Goal: Transaction & Acquisition: Purchase product/service

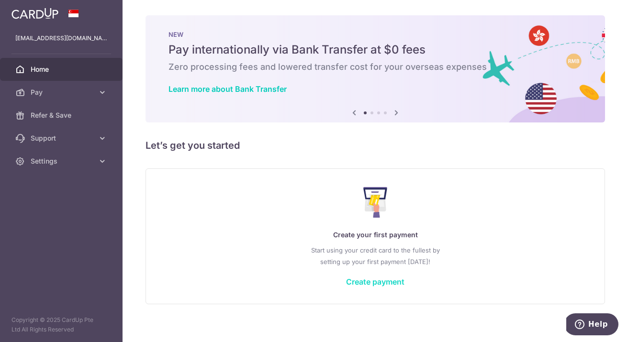
click at [392, 280] on link "Create payment" at bounding box center [375, 282] width 58 height 10
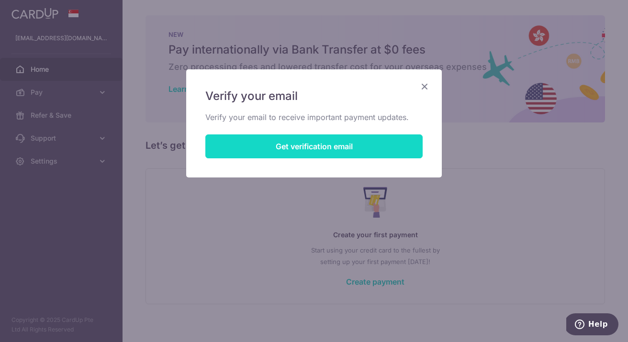
click at [342, 155] on button "Get verification email" at bounding box center [313, 147] width 217 height 24
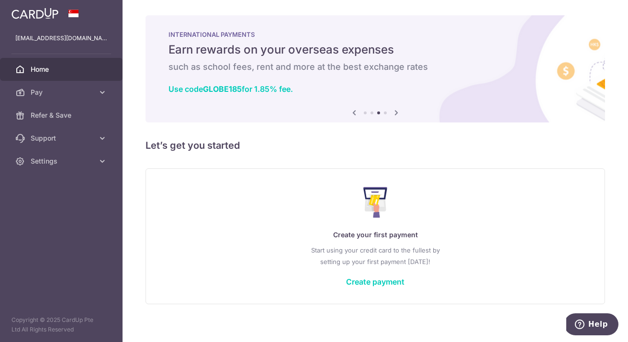
click at [396, 111] on icon at bounding box center [396, 113] width 11 height 12
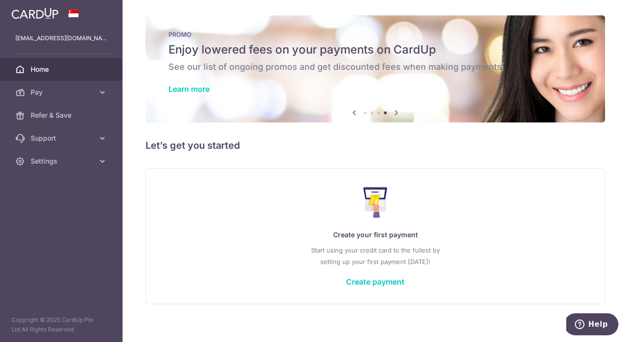
click at [396, 111] on icon at bounding box center [396, 113] width 11 height 12
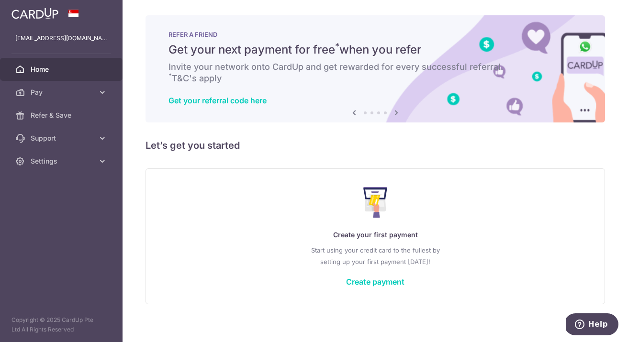
click at [396, 111] on icon at bounding box center [396, 113] width 11 height 12
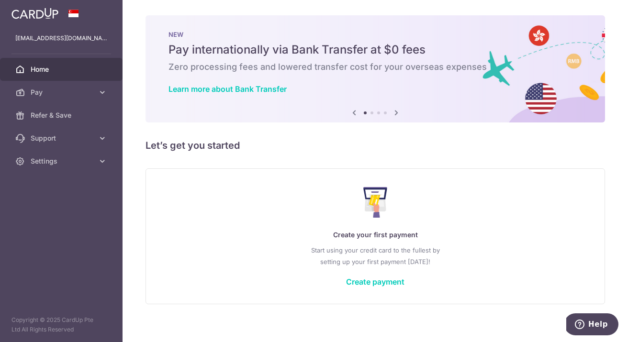
click at [396, 111] on icon at bounding box center [396, 113] width 11 height 12
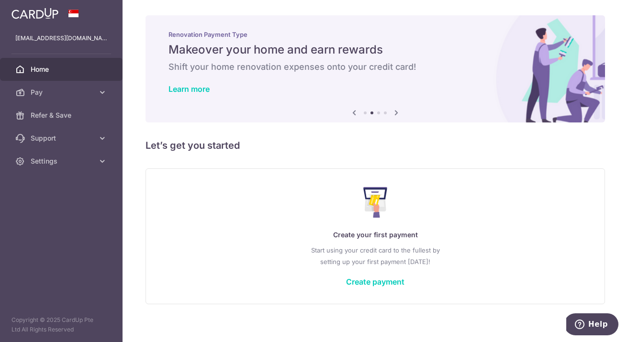
click at [396, 111] on icon at bounding box center [396, 113] width 11 height 12
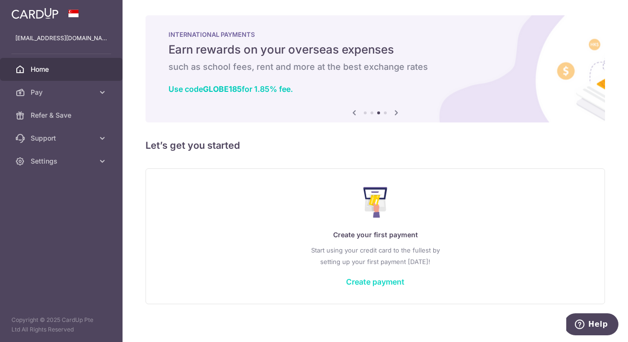
click at [371, 279] on link "Create payment" at bounding box center [375, 282] width 58 height 10
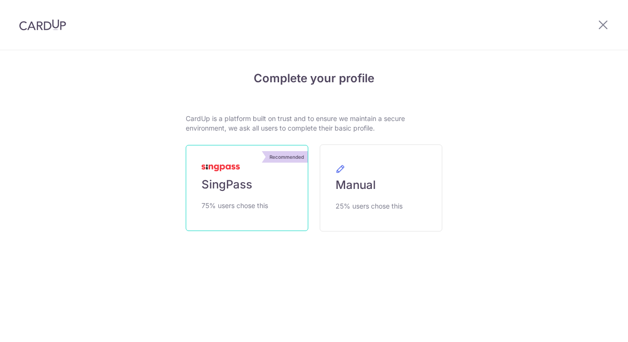
click at [244, 187] on span "SingPass" at bounding box center [227, 184] width 51 height 15
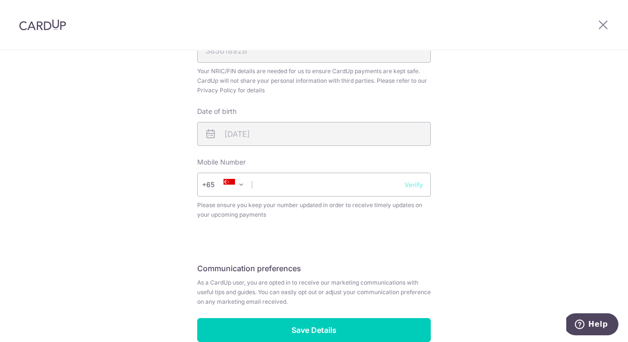
scroll to position [316, 0]
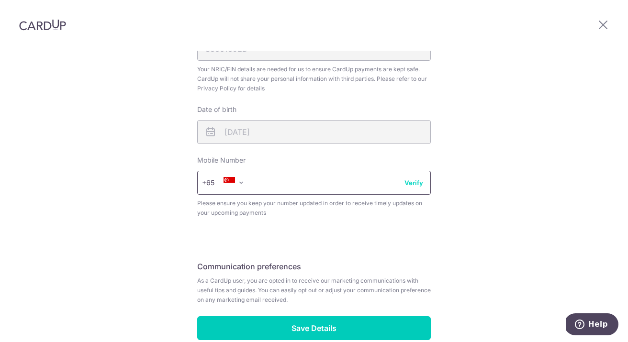
click at [339, 184] on input "text" at bounding box center [314, 183] width 234 height 24
type input "92375373"
click at [417, 183] on button "Verify" at bounding box center [414, 183] width 19 height 10
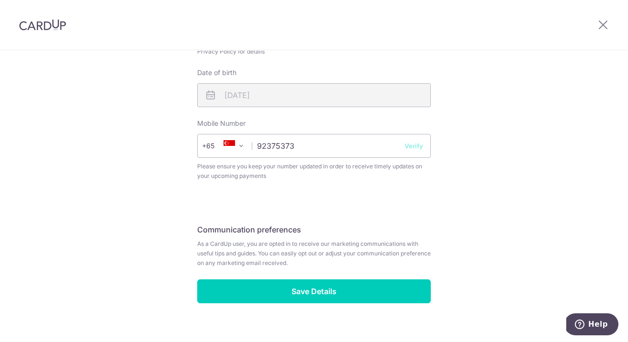
scroll to position [367, 0]
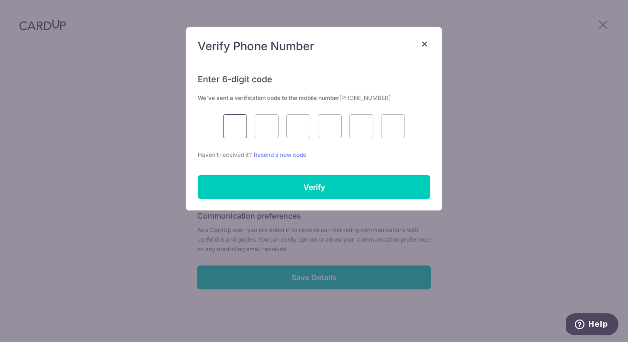
click at [231, 120] on input "text" at bounding box center [235, 126] width 24 height 24
type input "8"
type input "5"
type input "2"
type input "6"
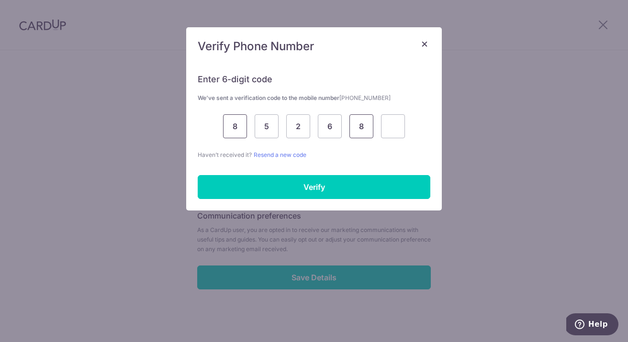
type input "8"
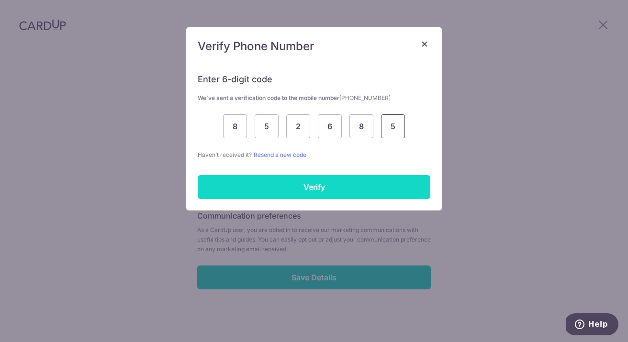
type input "5"
click at [292, 187] on input "Verify" at bounding box center [314, 187] width 233 height 24
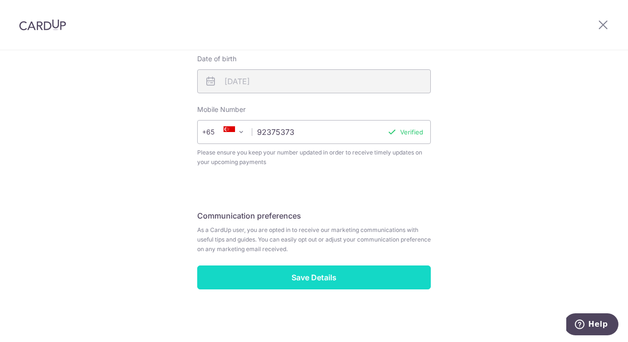
click at [336, 280] on input "Save Details" at bounding box center [314, 278] width 234 height 24
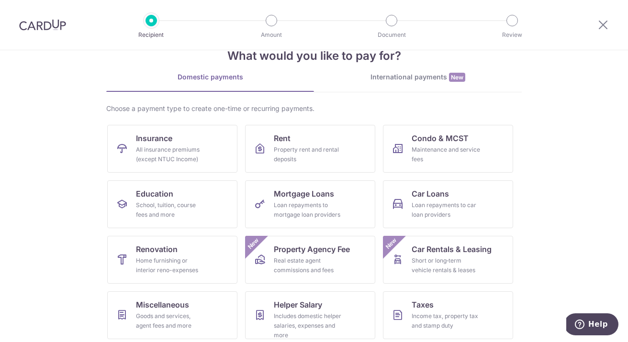
scroll to position [28, 0]
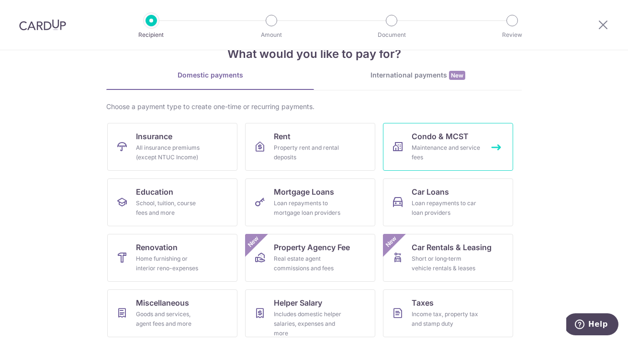
click at [491, 136] on link "Condo & MCST Maintenance and service fees" at bounding box center [448, 147] width 130 height 48
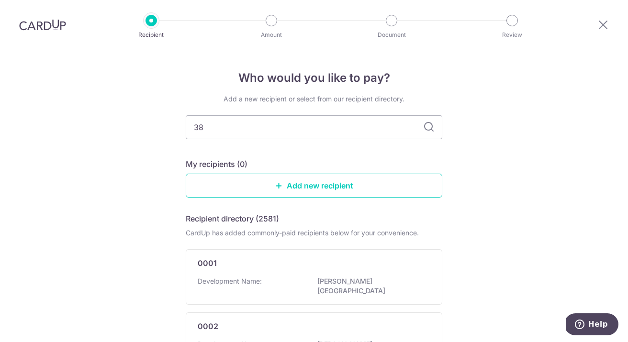
type input "386"
click at [214, 129] on input "386" at bounding box center [314, 127] width 257 height 24
type input "dun"
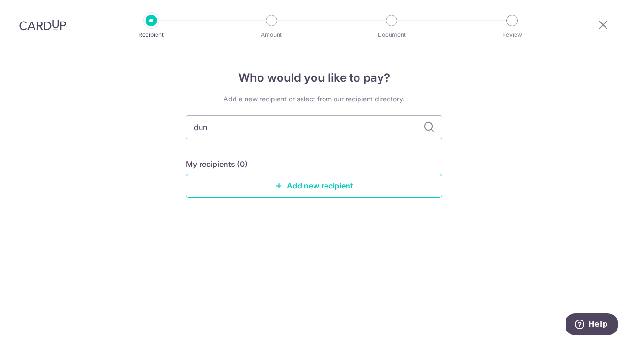
type input "dune"
type input "dunearn"
click at [297, 191] on link "Add new recipient" at bounding box center [314, 186] width 257 height 24
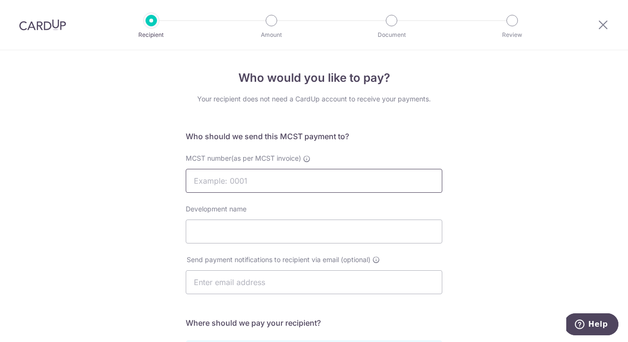
click at [232, 176] on input "MCST number(as per MCST invoice)" at bounding box center [314, 181] width 257 height 24
type input "4851"
click at [151, 193] on div "Who would you like to pay? Your recipient does not need a CardUp account to rec…" at bounding box center [314, 303] width 628 height 507
click at [209, 227] on input "Development name" at bounding box center [314, 232] width 257 height 24
paste input "Dunearn 386"
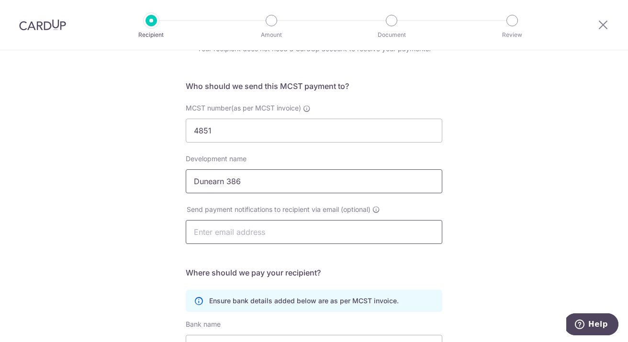
scroll to position [67, 0]
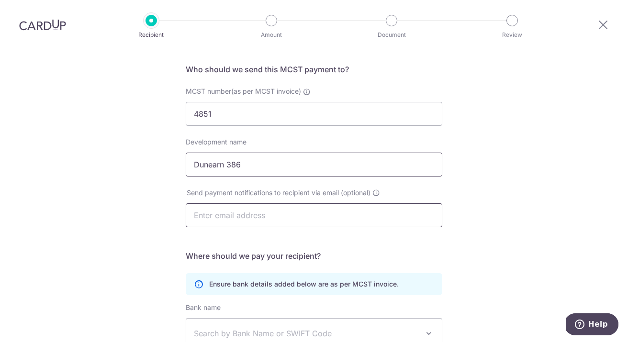
type input "Dunearn 386"
click at [228, 218] on input "text" at bounding box center [314, 215] width 257 height 24
click at [132, 230] on div "Who would you like to pay? Your recipient does not need a CardUp account to rec…" at bounding box center [314, 236] width 628 height 507
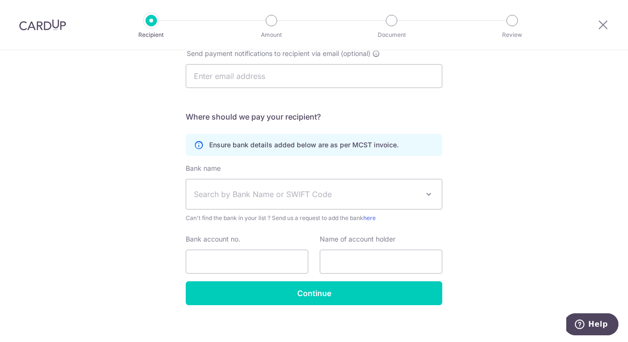
scroll to position [214, 0]
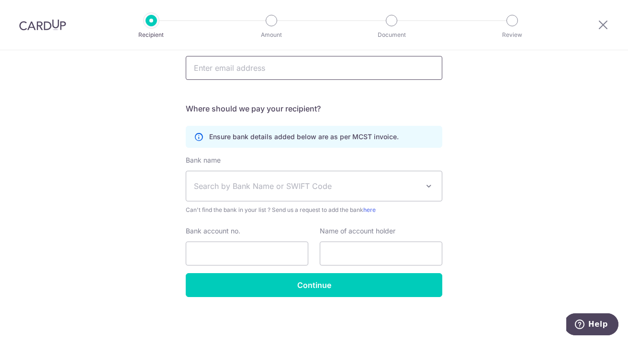
paste input "[EMAIL_ADDRESS][DOMAIN_NAME]"
type input "[EMAIL_ADDRESS][DOMAIN_NAME]"
click at [133, 124] on div "Who would you like to pay? Your recipient does not need a CardUp account to rec…" at bounding box center [314, 89] width 628 height 507
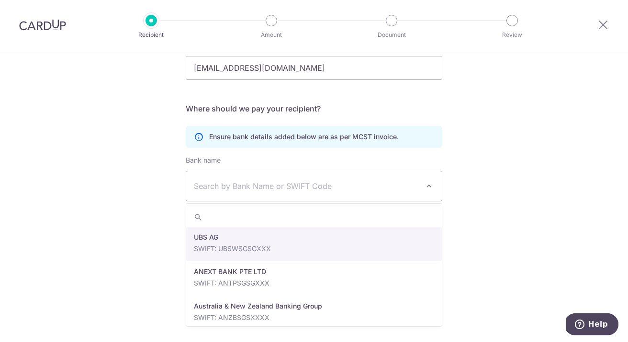
click at [215, 197] on span "Search by Bank Name or SWIFT Code" at bounding box center [314, 186] width 256 height 30
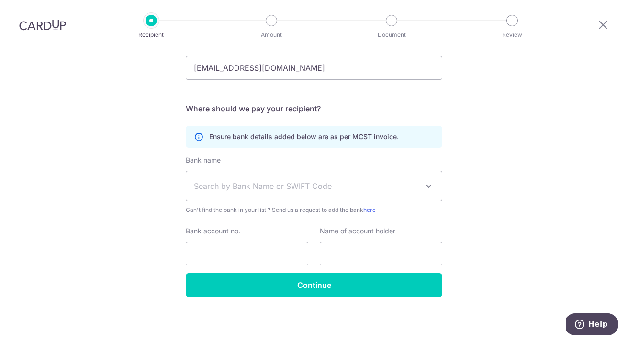
click at [210, 186] on span "Search by Bank Name or SWIFT Code" at bounding box center [306, 186] width 225 height 11
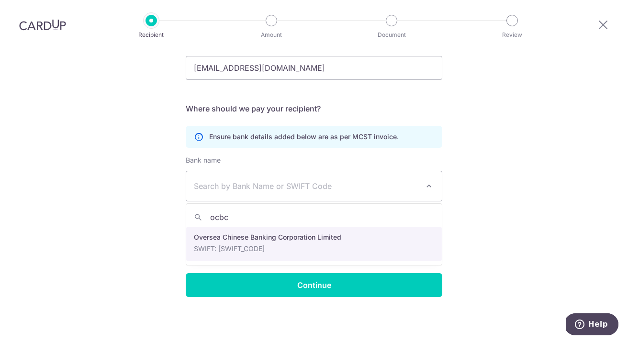
type input "ocbc"
click at [240, 247] on input "Bank account no." at bounding box center [247, 254] width 123 height 24
click at [216, 238] on div "Bank account no." at bounding box center [247, 245] width 123 height 39
click at [140, 216] on div "Who would you like to pay? Your recipient does not need a CardUp account to rec…" at bounding box center [314, 89] width 628 height 507
select select "12"
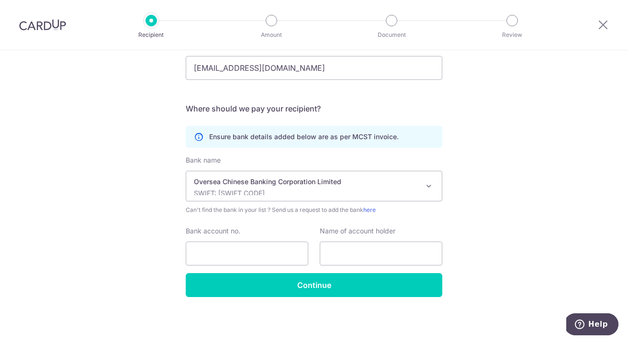
click at [305, 237] on div "Bank account no." at bounding box center [247, 245] width 123 height 39
click at [241, 252] on input "Bank account no." at bounding box center [247, 254] width 123 height 24
paste input "no.595-666629-001"
click at [207, 253] on input "no.595-666629-001" at bounding box center [247, 254] width 123 height 24
type input "595-666629-001"
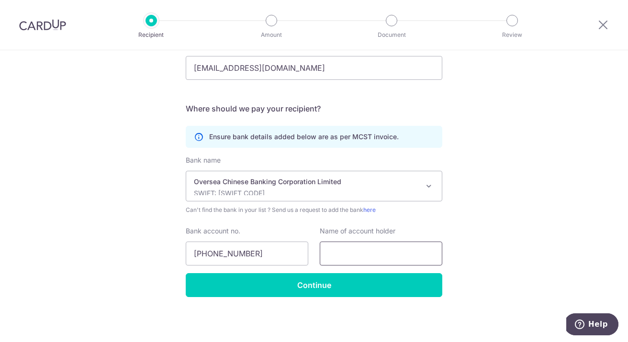
click at [382, 256] on input "text" at bounding box center [381, 254] width 123 height 24
click at [594, 122] on div "Who would you like to pay? Your recipient does not need a CardUp account to rec…" at bounding box center [314, 89] width 628 height 507
paste input "Premier Property Consultancy Pte Ltd"
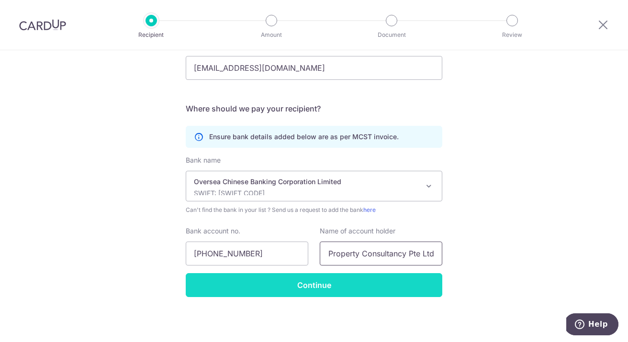
type input "Premier Property Consultancy Pte Ltd"
click at [357, 288] on input "Continue" at bounding box center [314, 285] width 257 height 24
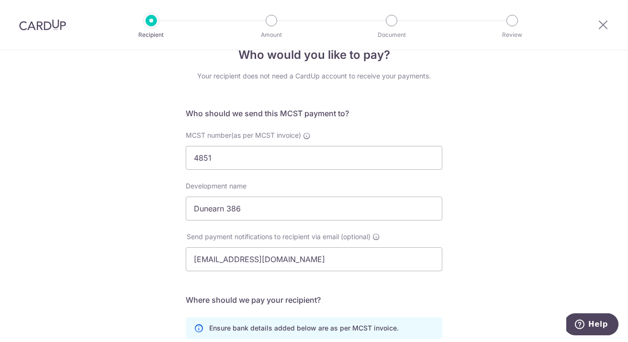
scroll to position [0, 0]
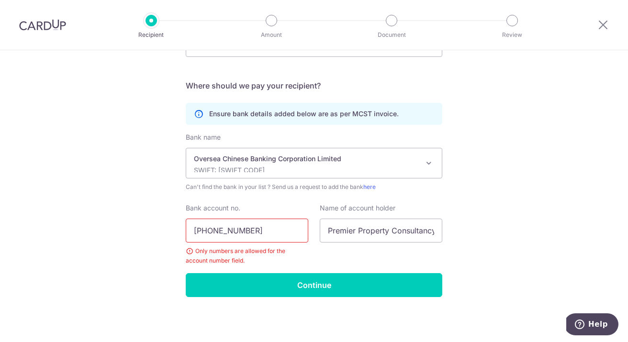
click at [212, 231] on input "595-666629-001" at bounding box center [247, 231] width 123 height 24
click at [243, 234] on input "595666629-001" at bounding box center [247, 231] width 123 height 24
click at [237, 228] on input "595666629-001" at bounding box center [247, 231] width 123 height 24
click at [240, 232] on input "595666629-001" at bounding box center [247, 231] width 123 height 24
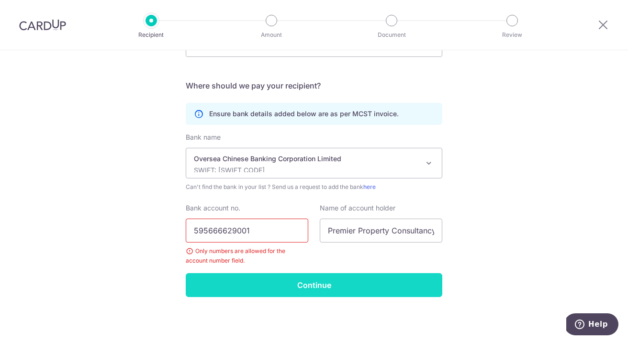
type input "595666629001"
click at [313, 287] on input "Continue" at bounding box center [314, 285] width 257 height 24
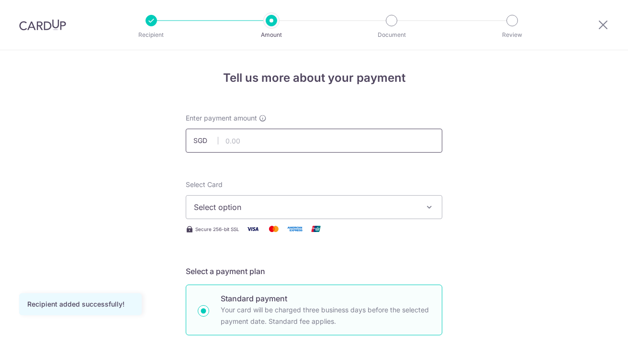
click at [296, 140] on input "text" at bounding box center [314, 141] width 257 height 24
click at [303, 210] on span "Select option" at bounding box center [305, 207] width 223 height 11
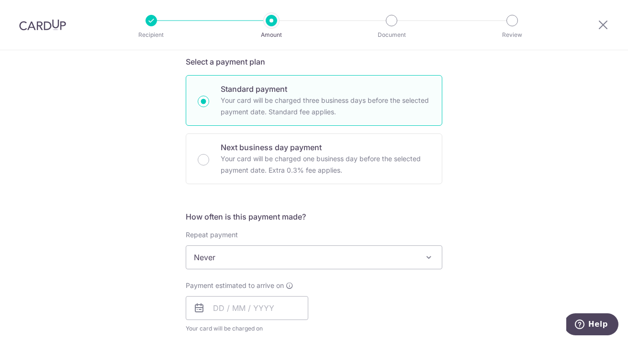
scroll to position [208, 0]
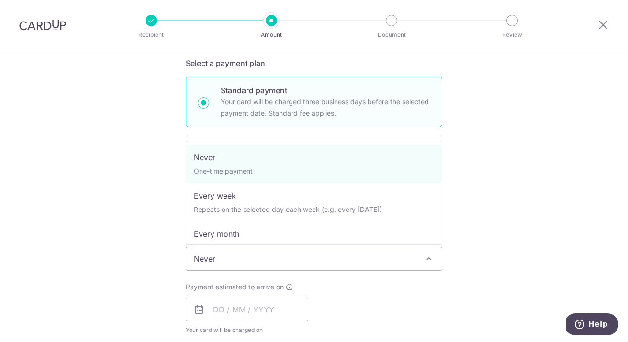
click at [307, 267] on span "Never" at bounding box center [314, 259] width 256 height 23
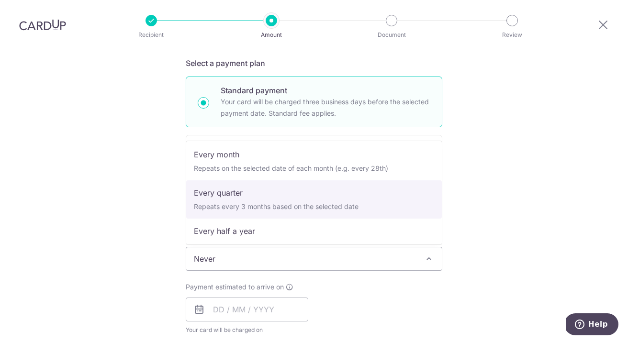
scroll to position [96, 0]
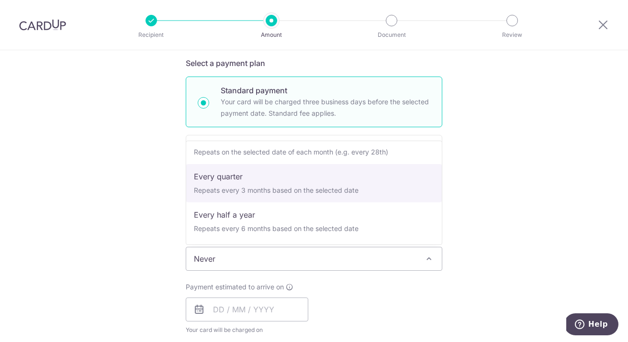
select select "4"
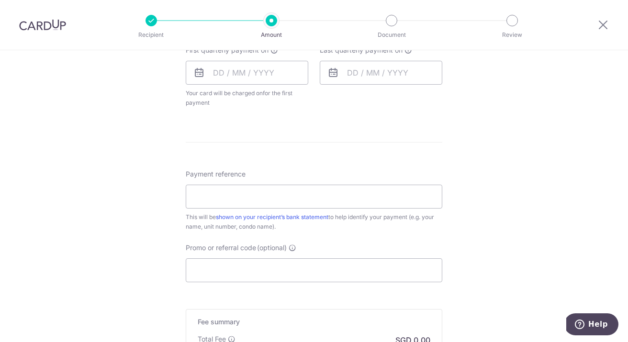
scroll to position [584, 0]
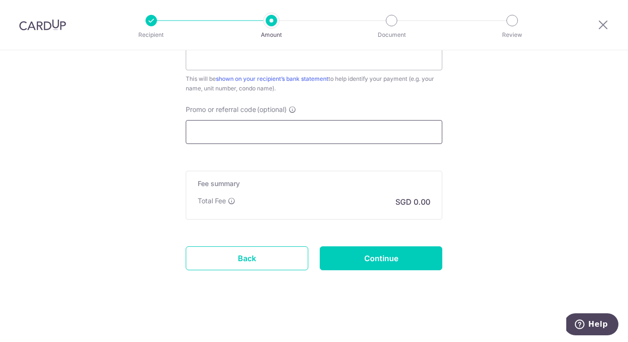
click at [229, 126] on input "Promo or referral code (optional)" at bounding box center [314, 132] width 257 height 24
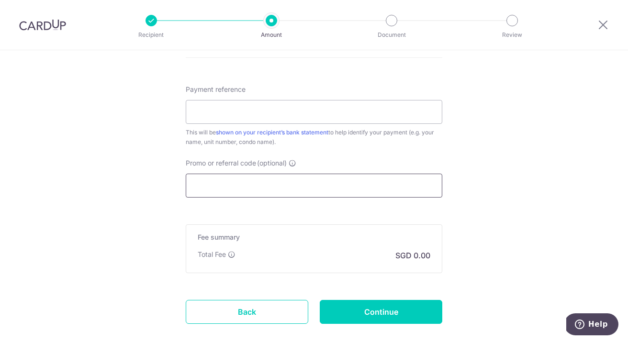
scroll to position [529, 0]
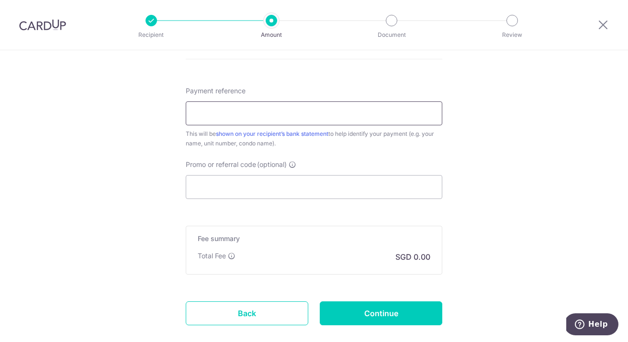
click at [229, 118] on input "Payment reference" at bounding box center [314, 114] width 257 height 24
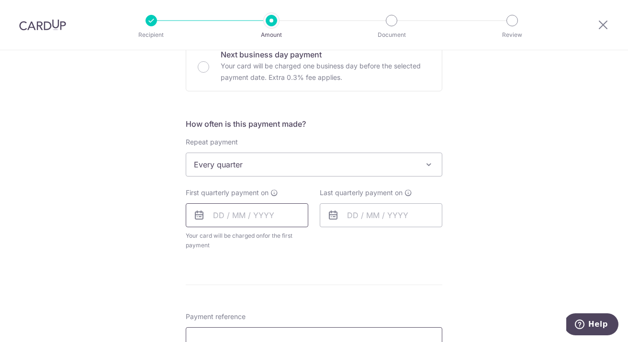
scroll to position [297, 0]
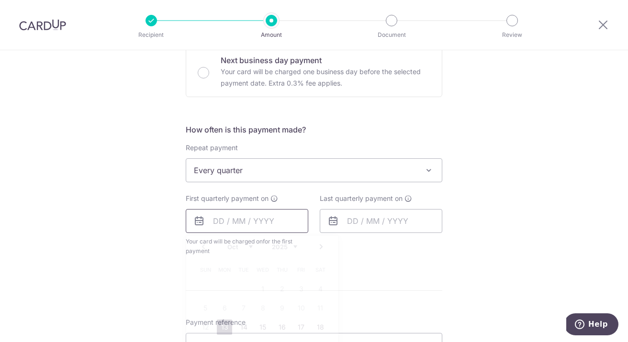
click at [240, 224] on input "text" at bounding box center [247, 221] width 123 height 24
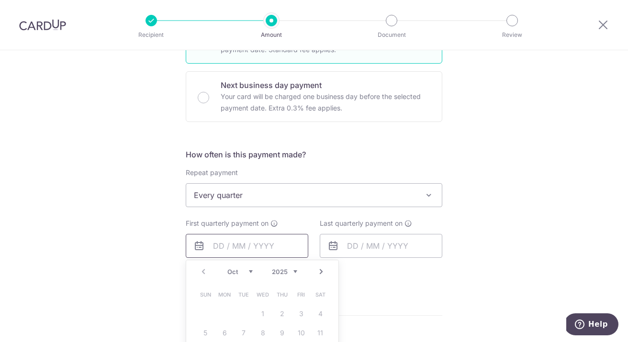
scroll to position [271, 0]
click at [263, 317] on table "Sun Mon Tue Wed Thu Fri Sat 1 2 3 4 5 6 7 8 9 10 11 12 13 14 15 16 17 18 19 20 …" at bounding box center [263, 344] width 134 height 115
click at [252, 272] on select "Oct Nov Dec" at bounding box center [239, 274] width 25 height 8
click at [238, 273] on select "Oct Nov Dec" at bounding box center [239, 274] width 25 height 8
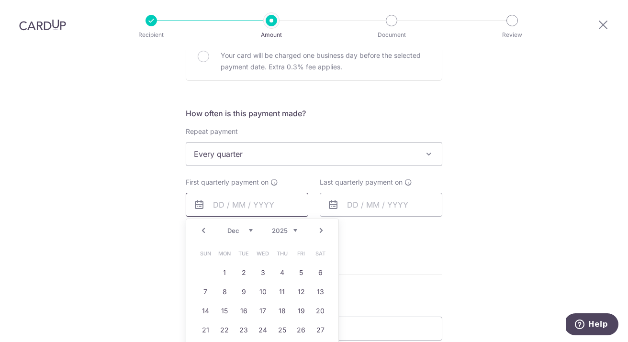
scroll to position [328, 0]
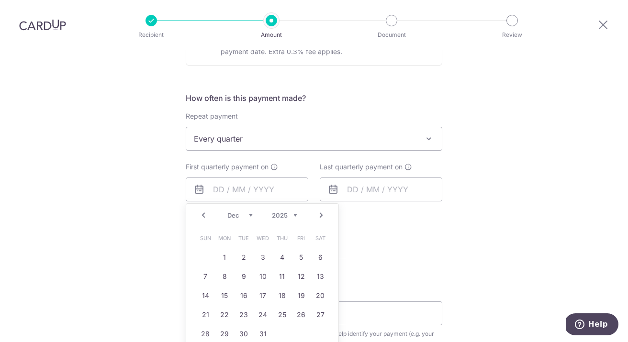
click at [294, 218] on select "2025 2026 2027 2028 2029 2030 2031 2032 2033 2034 2035" at bounding box center [284, 216] width 25 height 8
click at [249, 214] on select "Jan Feb Mar Apr May Jun [DATE] Aug Sep Oct Nov Dec" at bounding box center [239, 216] width 25 height 8
click at [285, 252] on link "1" at bounding box center [281, 257] width 15 height 15
click at [423, 232] on div "How often is this payment made? Repeat payment Never Every week Every month Eve…" at bounding box center [314, 162] width 257 height 140
type input "01/01/2026"
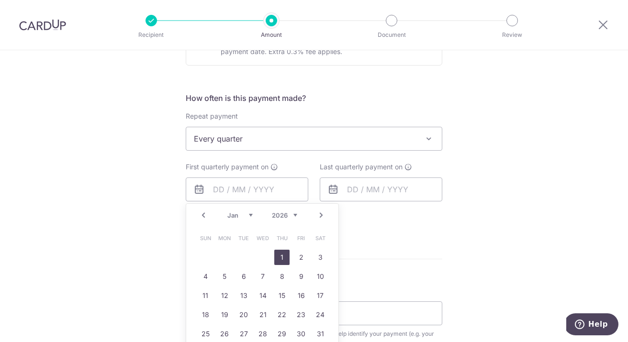
type input "01/01/2026"
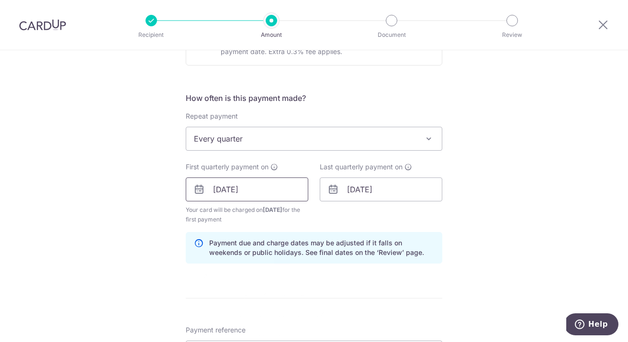
click at [242, 190] on input "01/01/2026" at bounding box center [247, 190] width 123 height 24
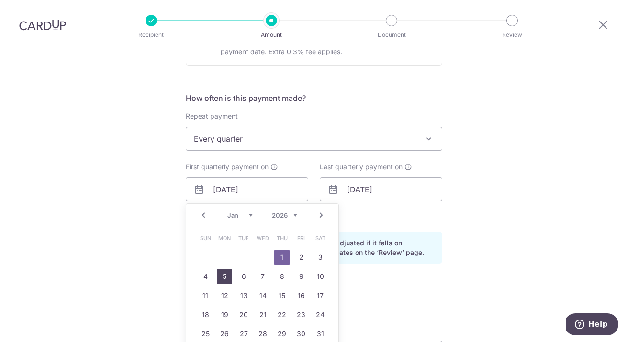
click at [224, 276] on link "5" at bounding box center [224, 276] width 15 height 15
type input "05/01/2026"
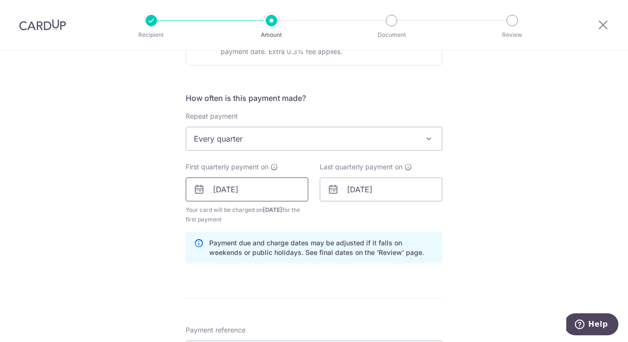
click at [251, 186] on input "05/01/2026" at bounding box center [247, 190] width 123 height 24
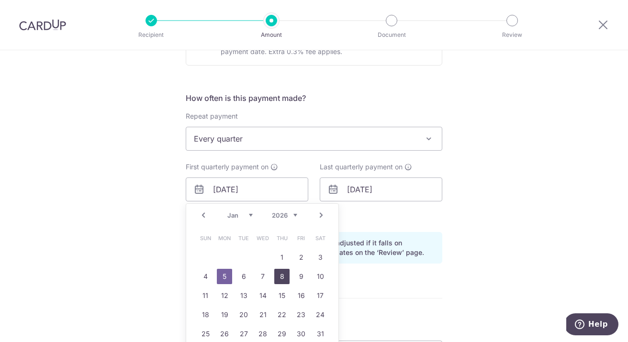
click at [280, 275] on link "8" at bounding box center [281, 276] width 15 height 15
type input "08/01/2026"
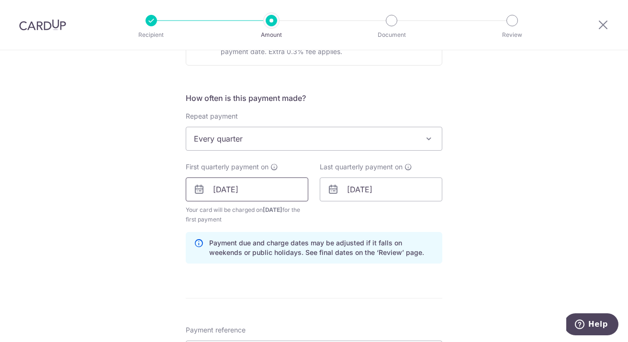
click at [247, 191] on input "08/01/2026" at bounding box center [247, 190] width 123 height 24
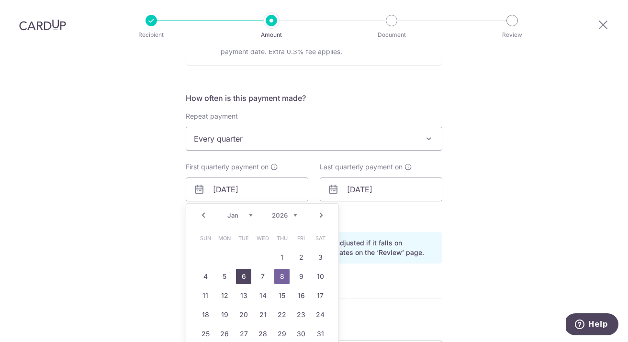
click at [247, 276] on link "6" at bounding box center [243, 276] width 15 height 15
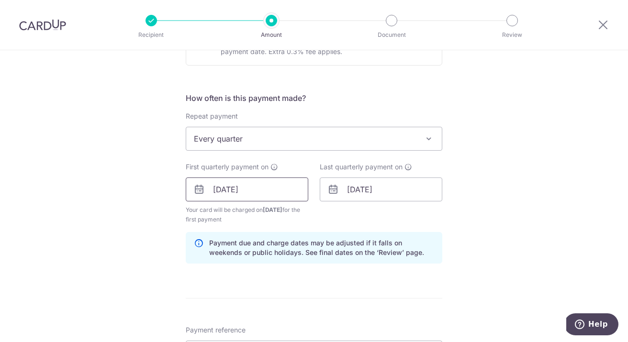
click at [255, 191] on input "06/01/2026" at bounding box center [247, 190] width 123 height 24
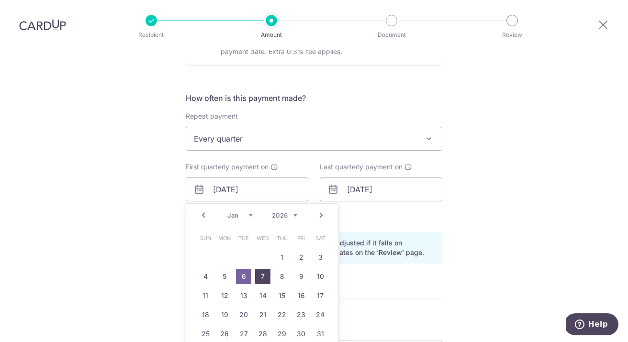
click at [262, 275] on link "7" at bounding box center [262, 276] width 15 height 15
type input "[DATE]"
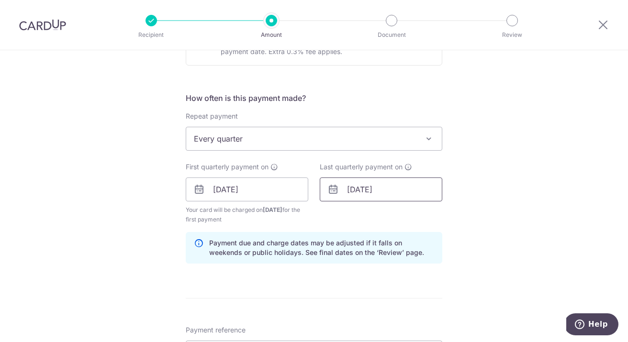
click at [381, 191] on input "08/01/2026" at bounding box center [381, 190] width 123 height 24
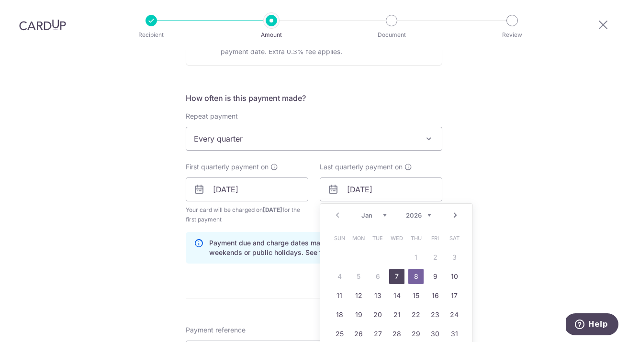
click at [400, 279] on link "7" at bounding box center [396, 276] width 15 height 15
type input "[DATE]"
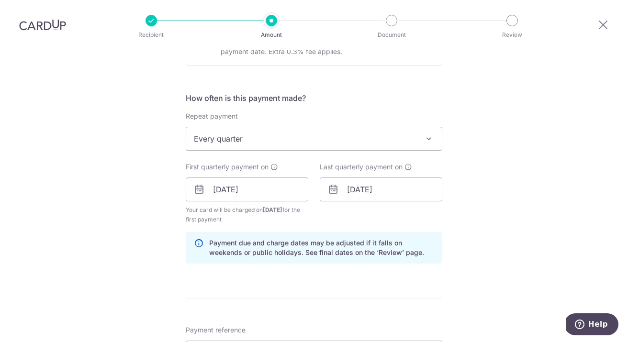
click at [474, 199] on div "Tell us more about your payment Enter payment amount SGD Recipient added succes…" at bounding box center [314, 179] width 628 height 915
click at [550, 137] on div "Tell us more about your payment Enter payment amount SGD Recipient added succes…" at bounding box center [314, 179] width 628 height 915
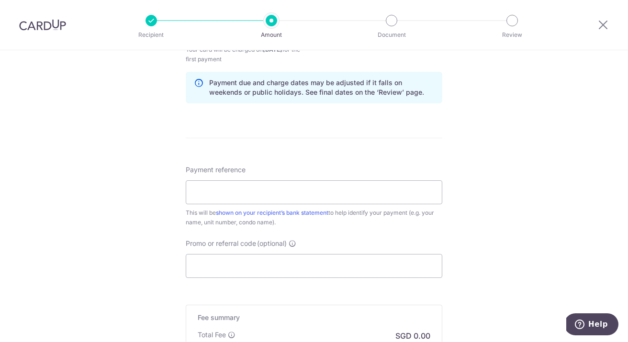
scroll to position [526, 0]
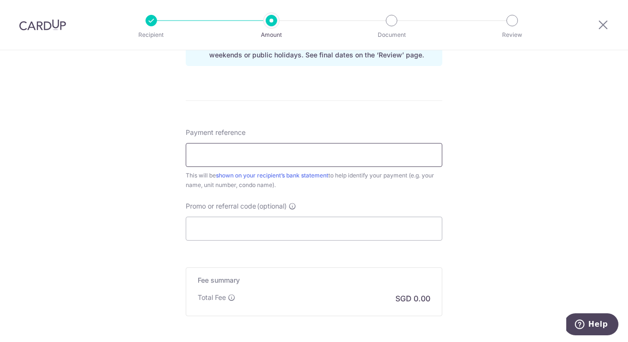
click at [355, 154] on input "Payment reference" at bounding box center [314, 155] width 257 height 24
type input "386 #01-03"
click at [339, 234] on input "Promo or referral code (optional)" at bounding box center [314, 229] width 257 height 24
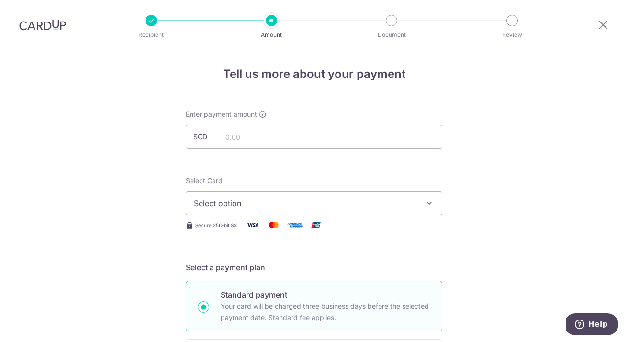
scroll to position [0, 0]
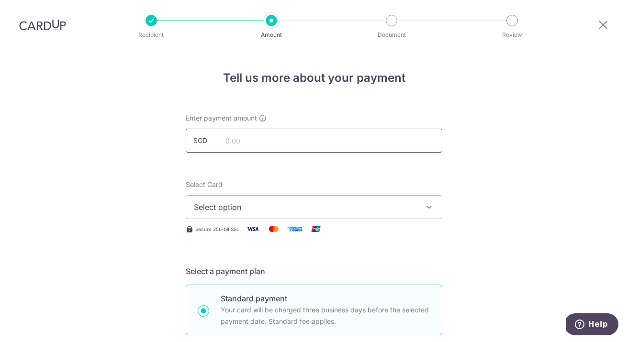
click at [301, 141] on input "text" at bounding box center [314, 141] width 257 height 24
type input "1,494.00"
click at [360, 201] on button "Select option" at bounding box center [314, 207] width 257 height 24
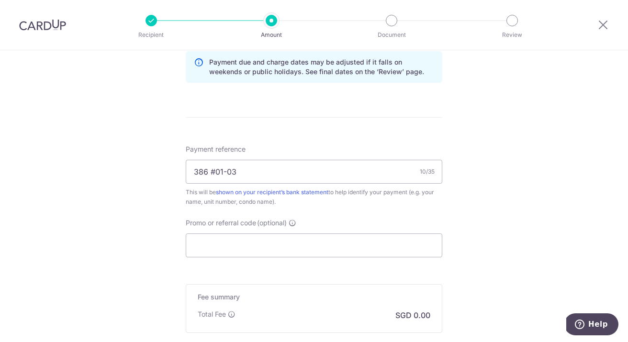
scroll to position [623, 0]
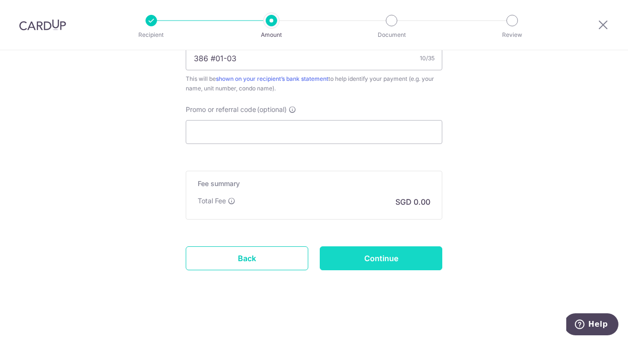
click at [398, 268] on input "Continue" at bounding box center [381, 259] width 123 height 24
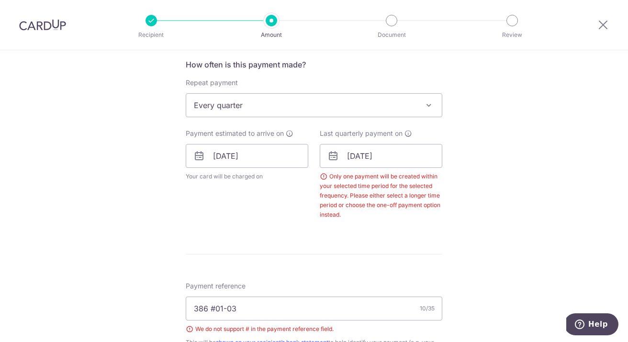
scroll to position [369, 0]
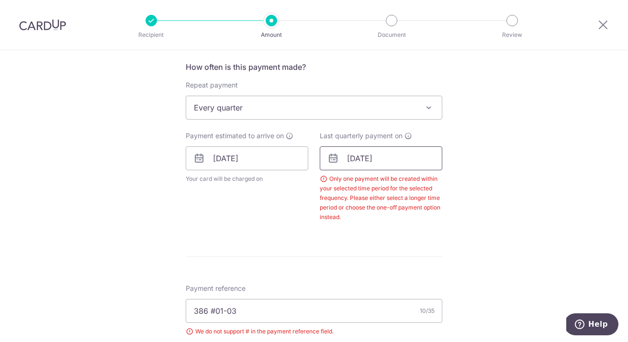
click at [405, 164] on input "[DATE]" at bounding box center [381, 159] width 123 height 24
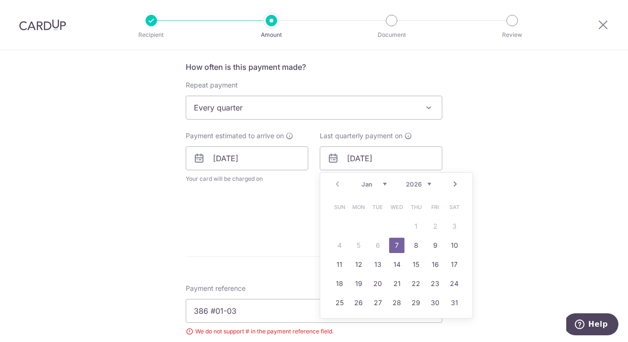
click at [374, 187] on select "Jan Feb Mar Apr May Jun [DATE] Aug Sep Oct Nov Dec" at bounding box center [373, 185] width 25 height 8
click at [417, 301] on link "31" at bounding box center [415, 302] width 15 height 15
type input "[DATE]"
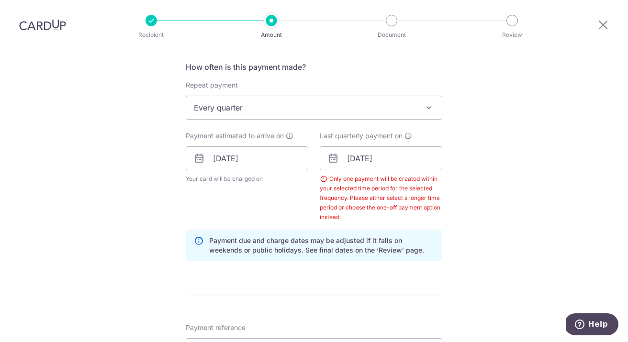
click at [520, 261] on div "Tell us more about your payment Enter payment amount SGD 1,494.00 1494.00 Selec…" at bounding box center [314, 164] width 628 height 967
click at [494, 141] on div "Tell us more about your payment Enter payment amount SGD 1,494.00 1494.00 Selec…" at bounding box center [314, 164] width 628 height 967
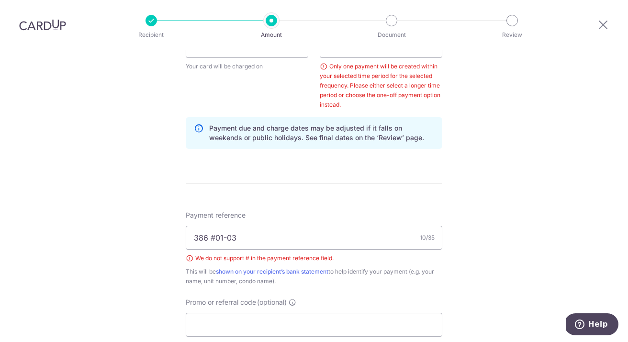
scroll to position [483, 0]
click at [216, 238] on input "386 #01-03" at bounding box center [314, 237] width 257 height 24
type input "[PHONE_NUMBER]"
click at [513, 262] on div "Tell us more about your payment Enter payment amount SGD 1,494.00 1494.00 Selec…" at bounding box center [314, 51] width 628 height 967
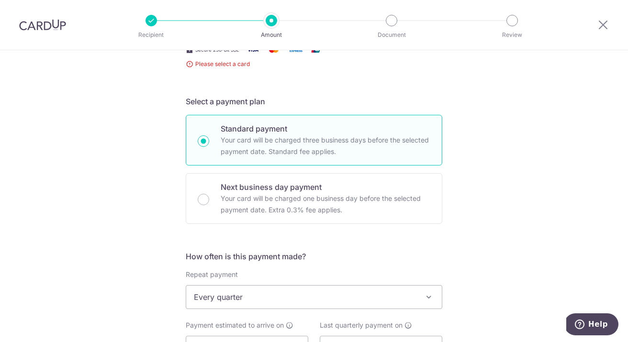
scroll to position [0, 0]
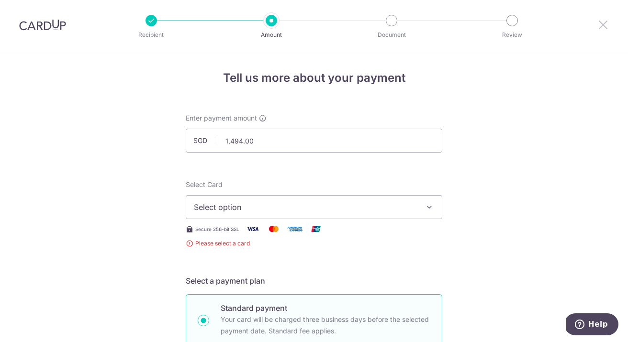
click at [606, 24] on icon at bounding box center [603, 25] width 11 height 12
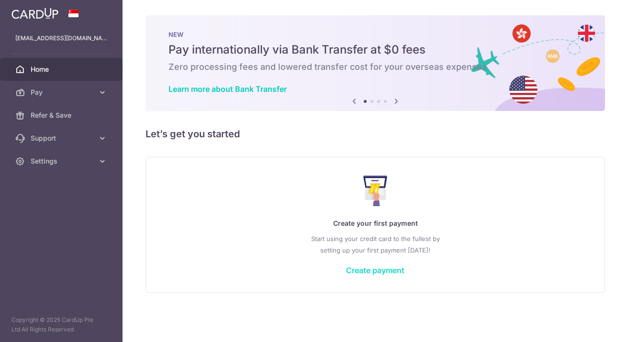
click at [391, 271] on link "Create payment" at bounding box center [375, 271] width 58 height 10
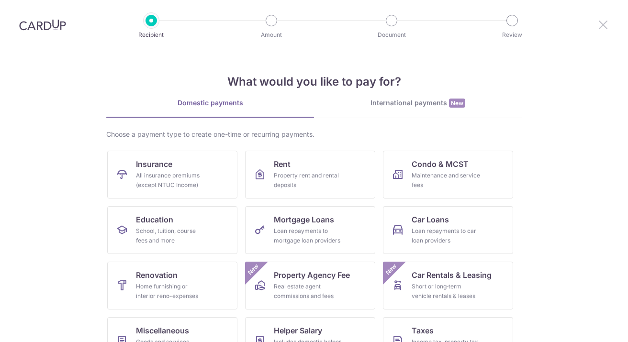
click at [604, 24] on icon at bounding box center [603, 25] width 11 height 12
